Goal: Task Accomplishment & Management: Complete application form

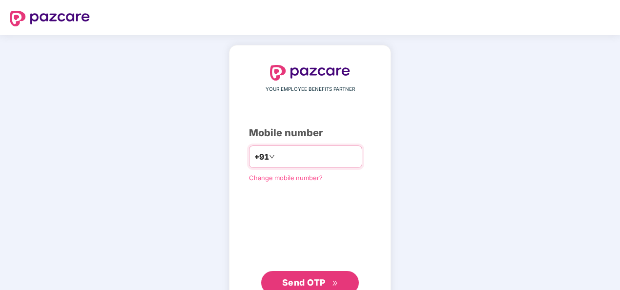
click at [302, 156] on input "number" at bounding box center [317, 157] width 80 height 16
type input "*"
type input "**********"
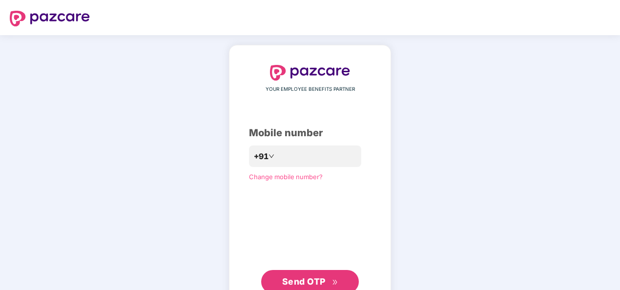
click at [250, 202] on div "**********" at bounding box center [310, 179] width 122 height 229
click at [301, 283] on span "Send OTP" at bounding box center [303, 281] width 43 height 10
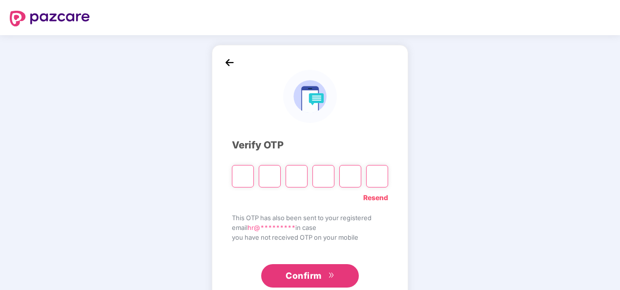
type input "*"
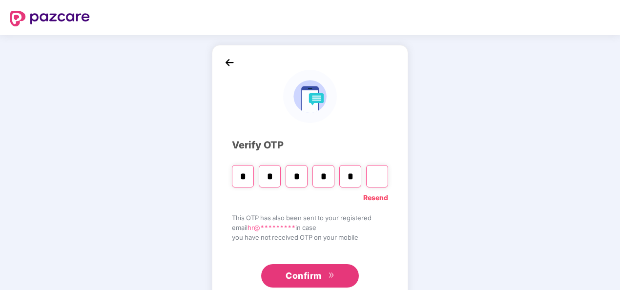
type input "*"
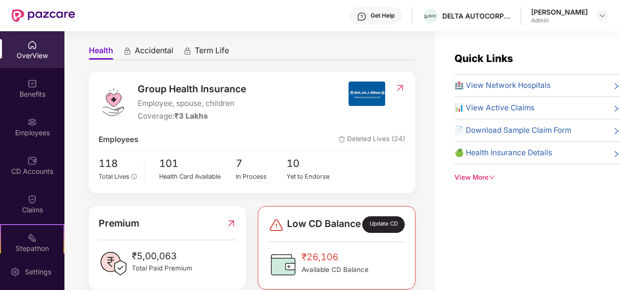
scroll to position [78, 0]
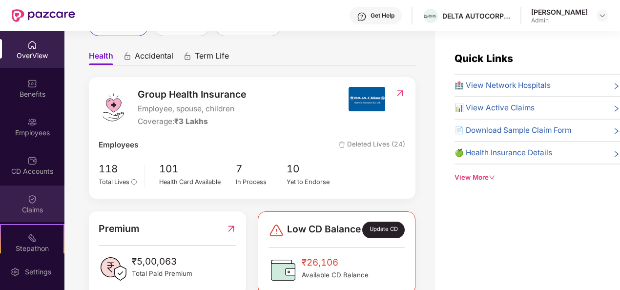
click at [37, 201] on div "Claims" at bounding box center [32, 204] width 64 height 37
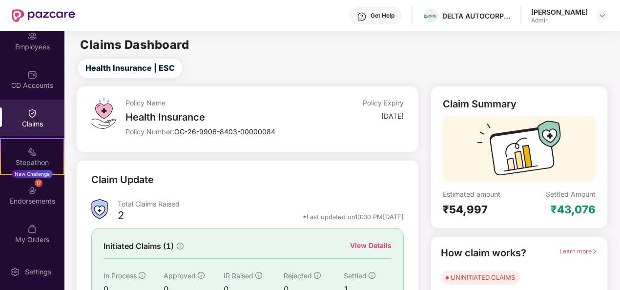
scroll to position [92, 0]
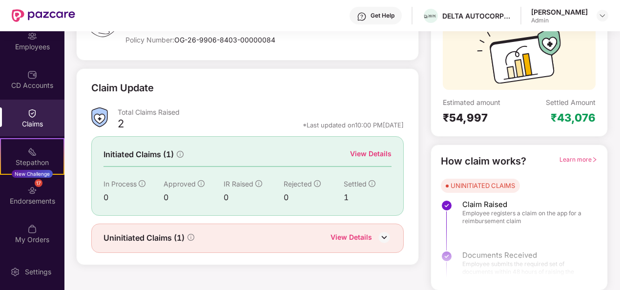
click at [357, 235] on div "View Details" at bounding box center [352, 238] width 42 height 13
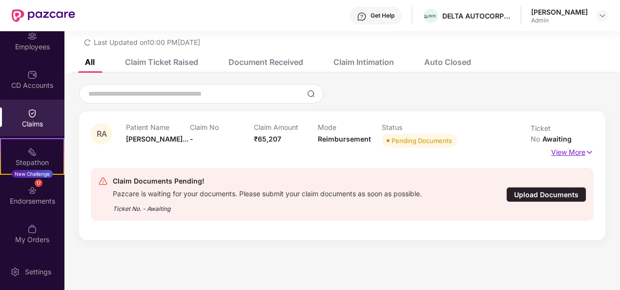
click at [571, 145] on p "View More" at bounding box center [572, 151] width 42 height 13
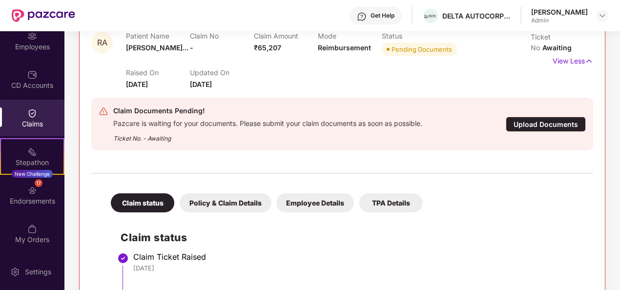
scroll to position [122, 0]
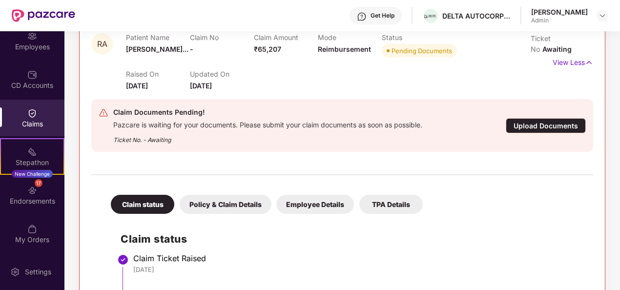
click at [551, 127] on div "Upload Documents" at bounding box center [546, 125] width 80 height 15
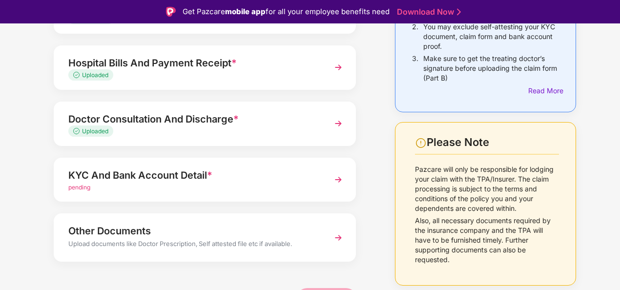
scroll to position [147, 0]
click at [82, 187] on span "pending" at bounding box center [79, 186] width 22 height 7
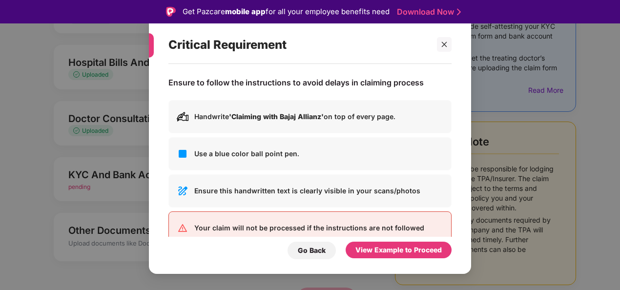
scroll to position [21, 0]
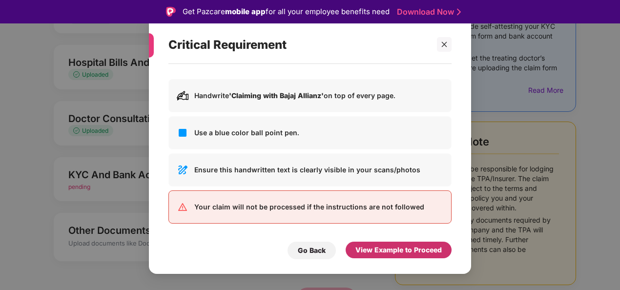
click at [370, 248] on div "View Example to Proceed" at bounding box center [398, 250] width 86 height 11
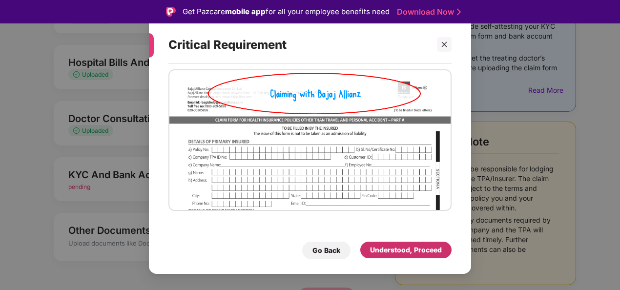
click at [370, 248] on div "Understood, Proceed" at bounding box center [406, 250] width 72 height 11
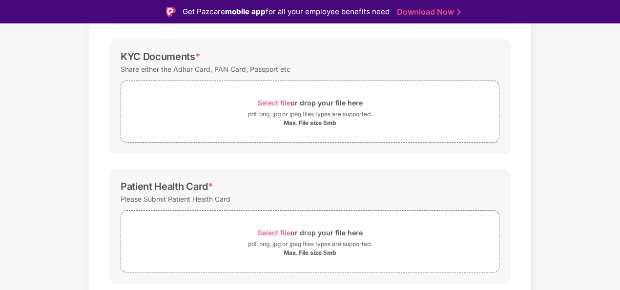
scroll to position [126, 0]
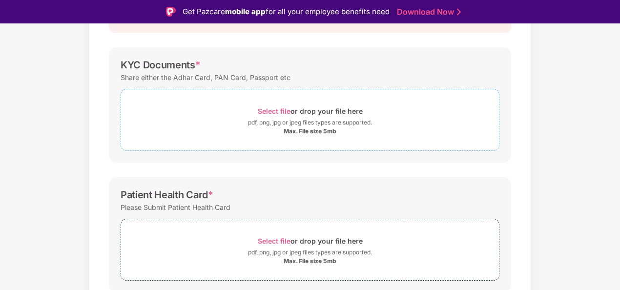
click at [273, 109] on span "Select file" at bounding box center [274, 111] width 33 height 8
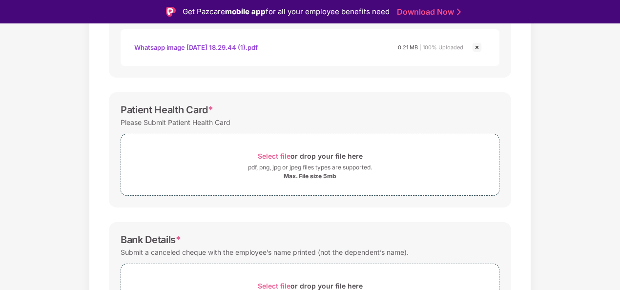
scroll to position [261, 0]
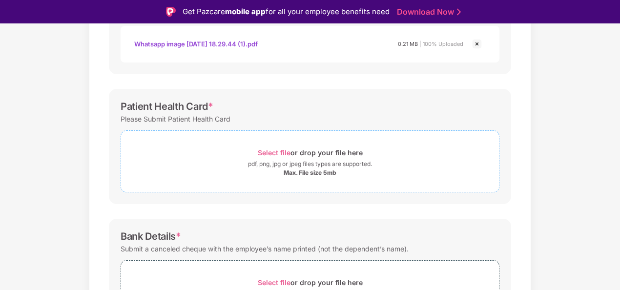
click at [278, 148] on span "Select file" at bounding box center [274, 152] width 33 height 8
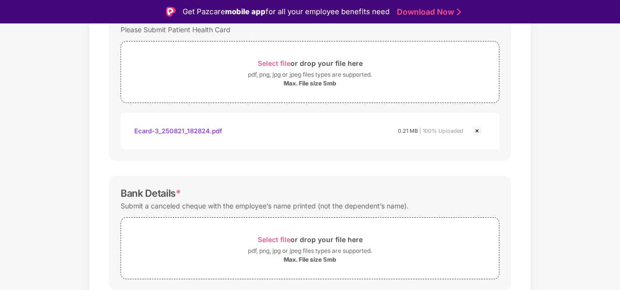
scroll to position [370, 0]
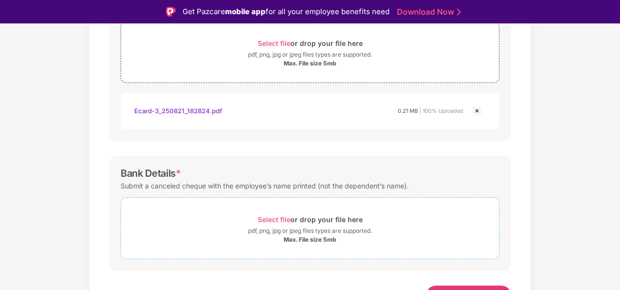
click at [279, 217] on span "Select file" at bounding box center [274, 219] width 33 height 8
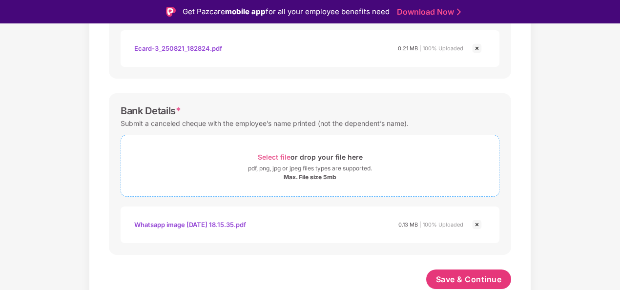
scroll to position [432, 0]
click at [458, 284] on button "Save & Continue" at bounding box center [468, 281] width 85 height 20
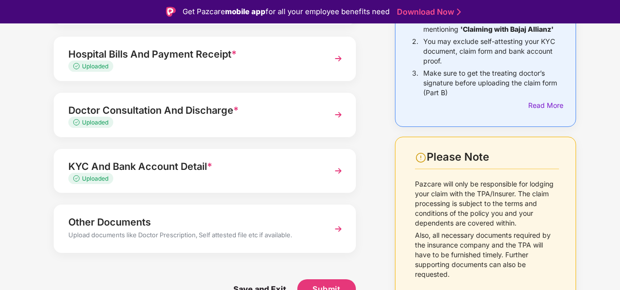
scroll to position [23, 0]
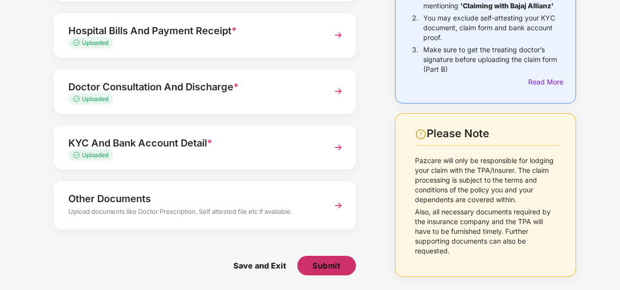
click at [329, 261] on span "Submit" at bounding box center [326, 265] width 28 height 11
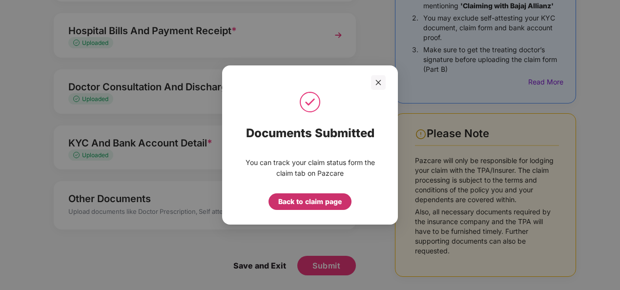
click at [302, 203] on div "Back to claim page" at bounding box center [309, 201] width 63 height 11
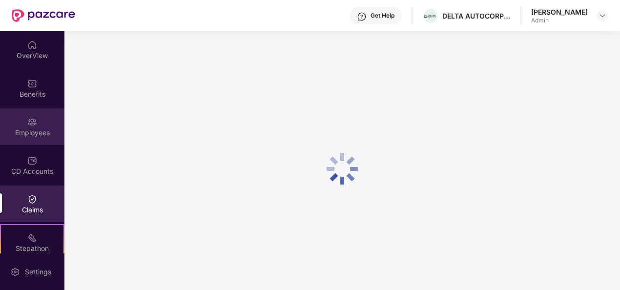
click at [23, 128] on div "Employees" at bounding box center [32, 133] width 64 height 10
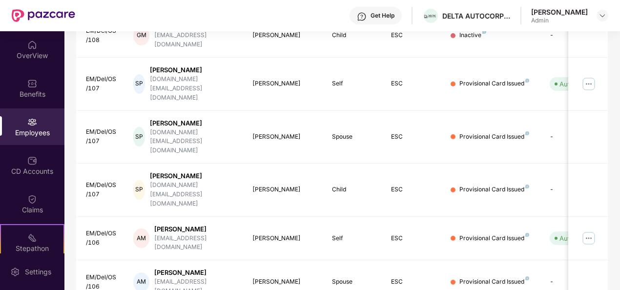
scroll to position [308, 0]
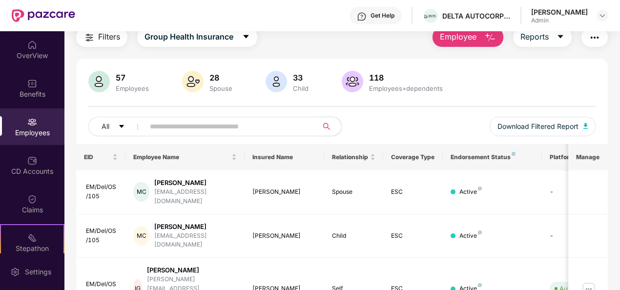
scroll to position [0, 0]
